Goal: Browse casually: Explore the website without a specific task or goal

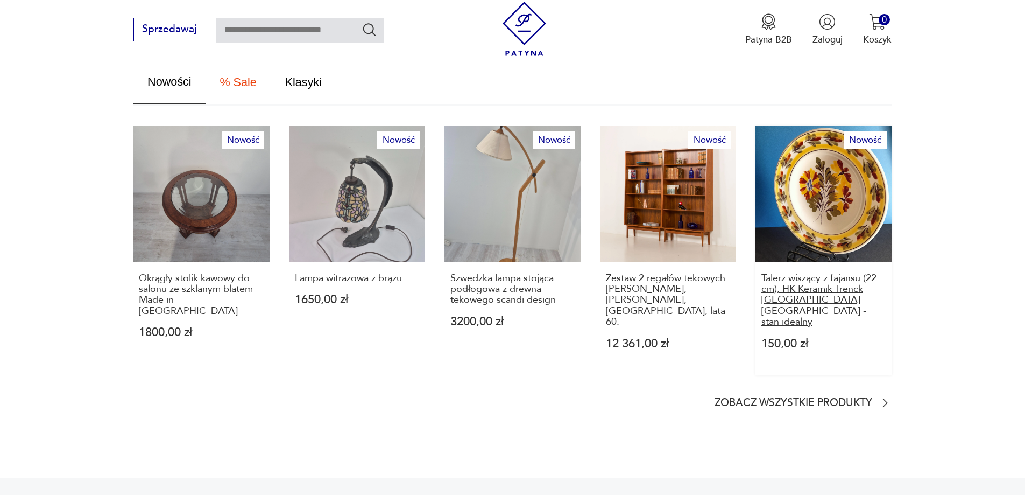
scroll to position [700, 0]
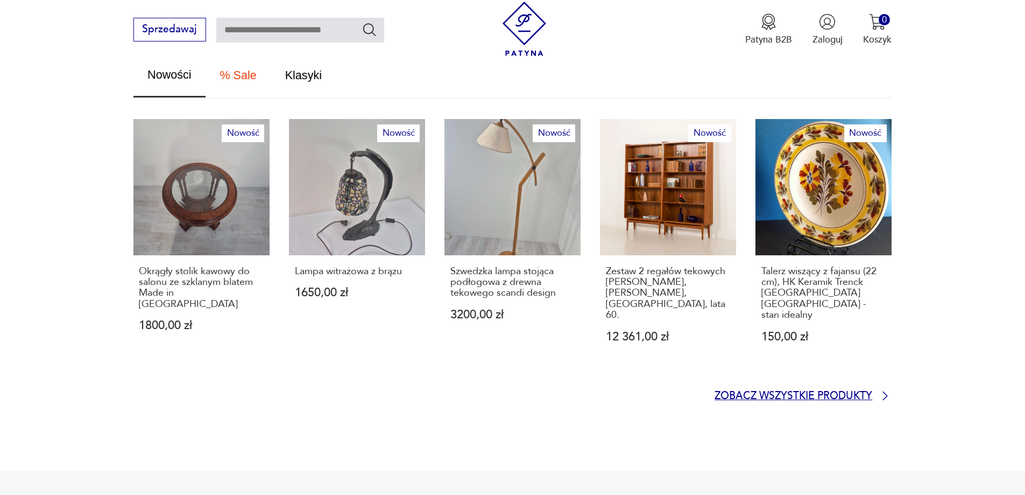
click at [867, 392] on p "Zobacz wszystkie produkty" at bounding box center [794, 396] width 158 height 9
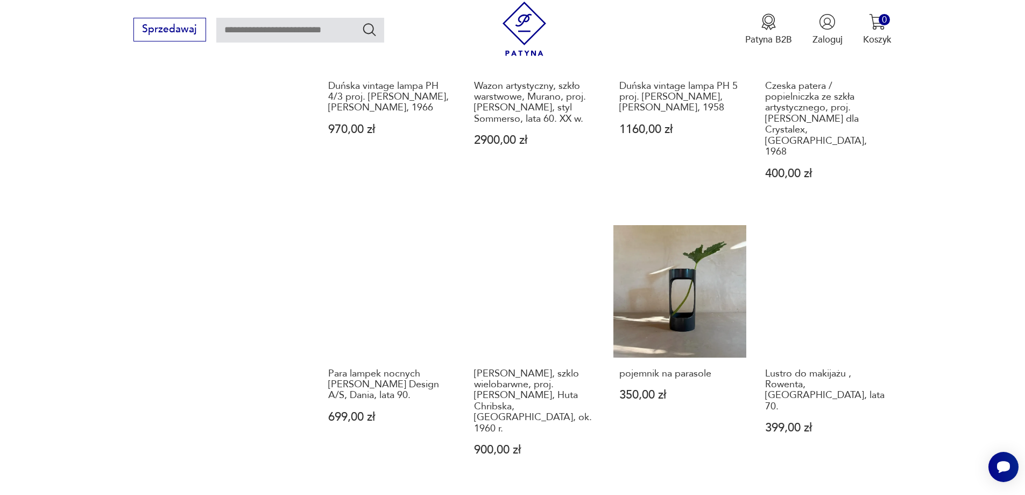
scroll to position [1097, 0]
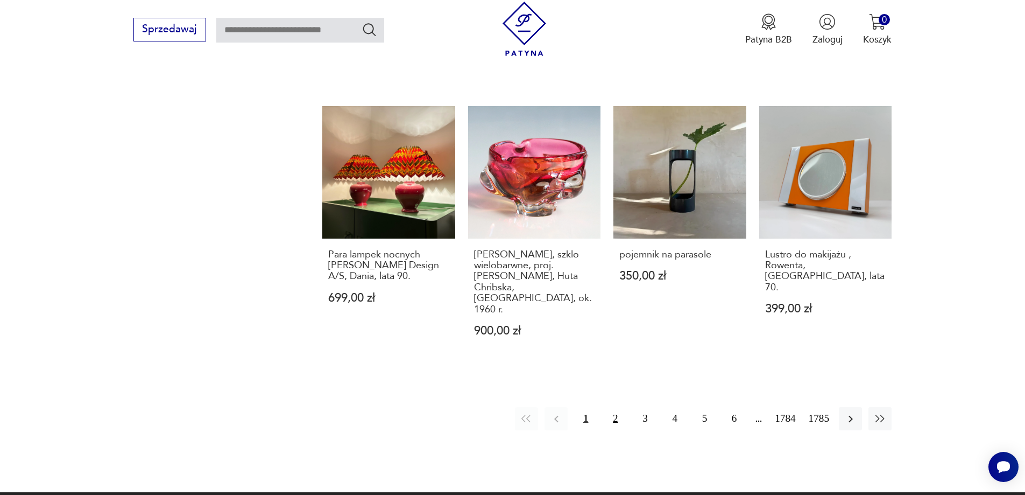
click at [616, 407] on button "2" at bounding box center [615, 418] width 23 height 23
click at [617, 407] on button "2" at bounding box center [615, 418] width 23 height 23
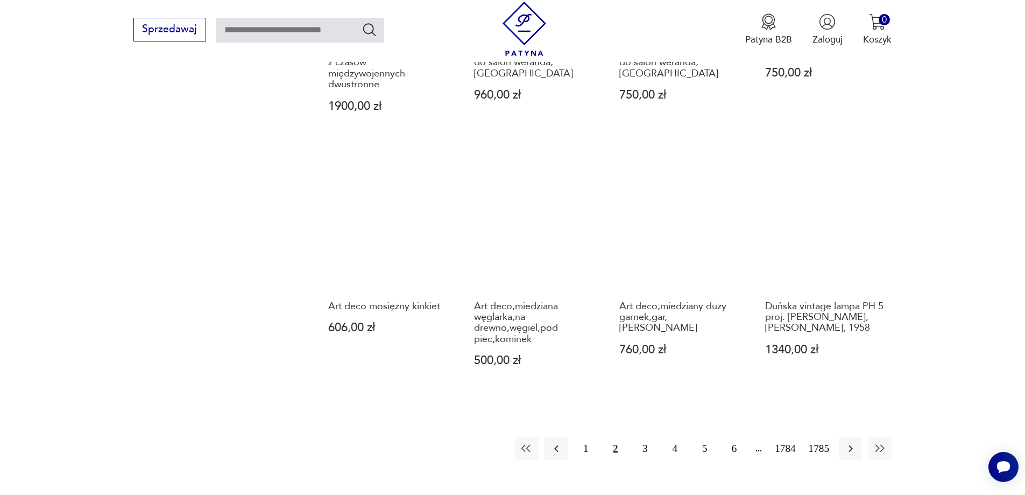
scroll to position [1151, 0]
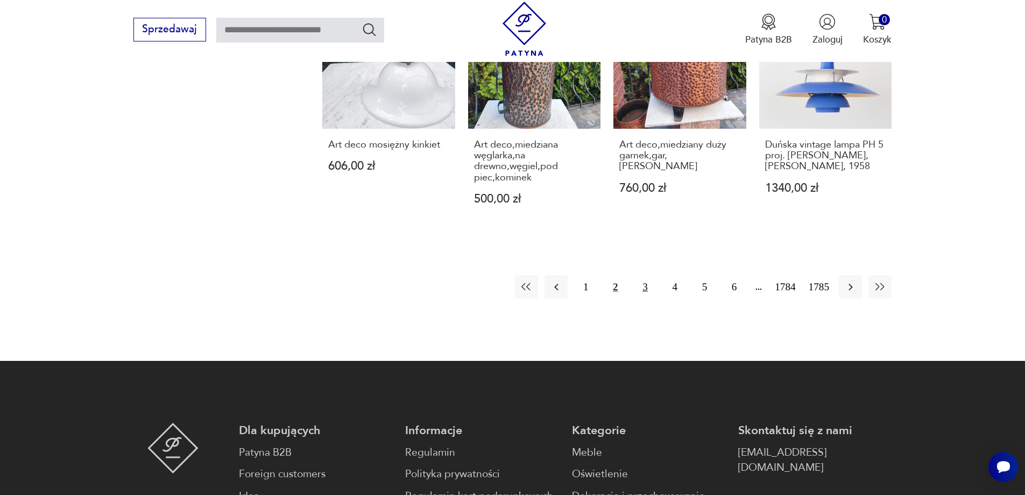
click at [647, 275] on button "3" at bounding box center [645, 286] width 23 height 23
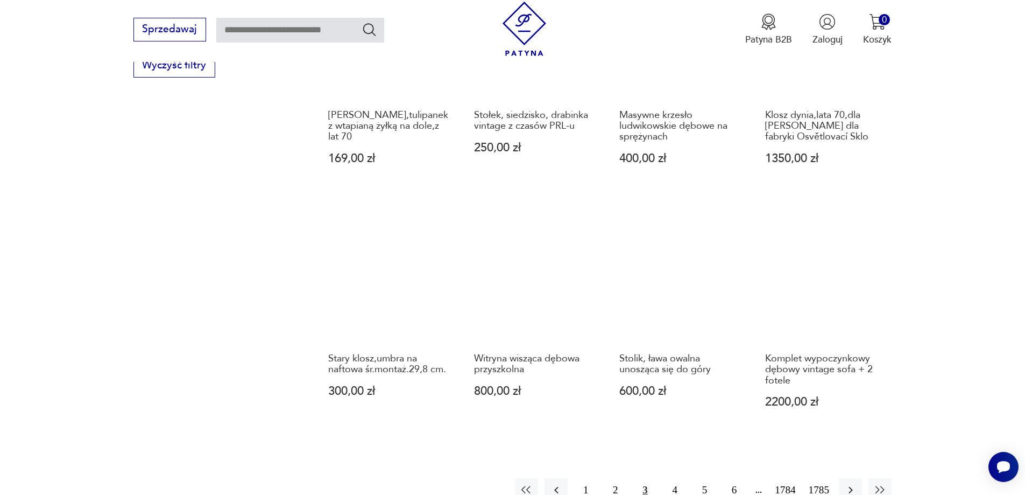
scroll to position [1044, 0]
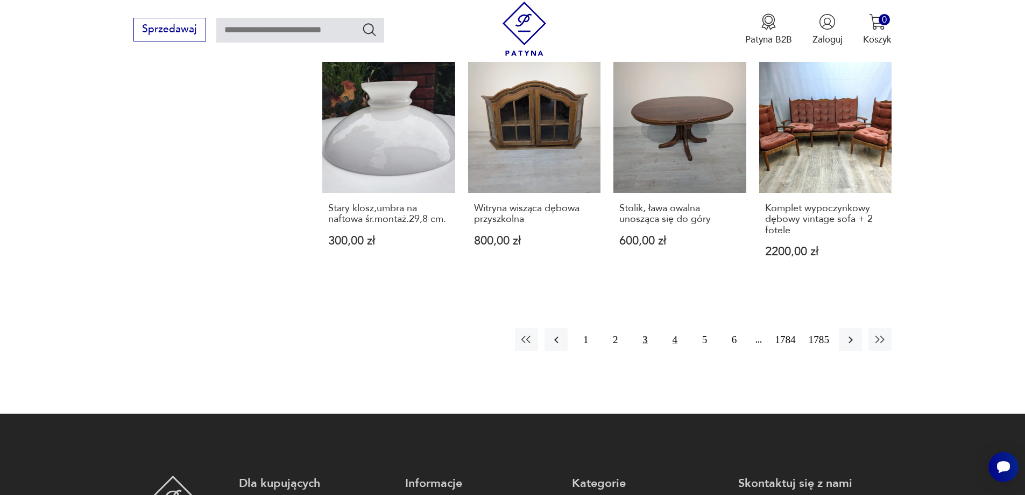
click at [674, 341] on button "4" at bounding box center [675, 339] width 23 height 23
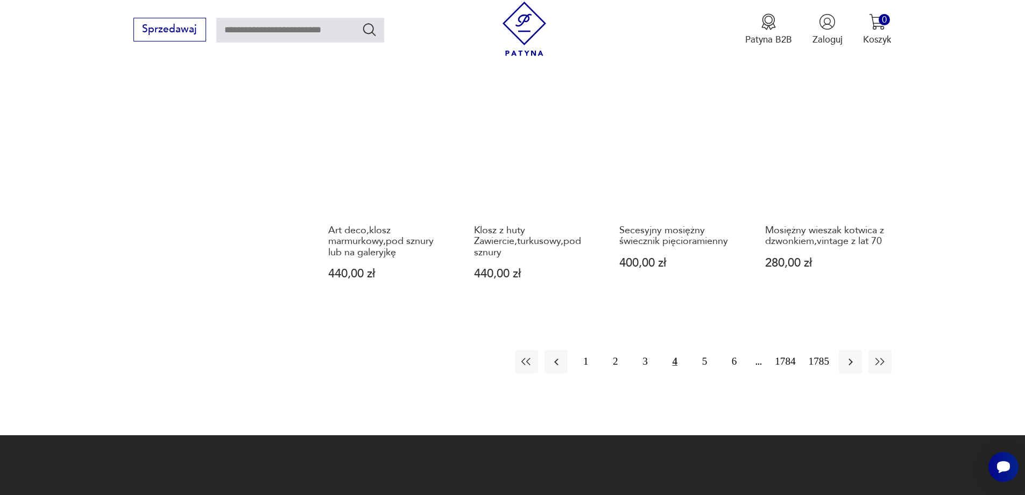
scroll to position [882, 0]
